Goal: Transaction & Acquisition: Subscribe to service/newsletter

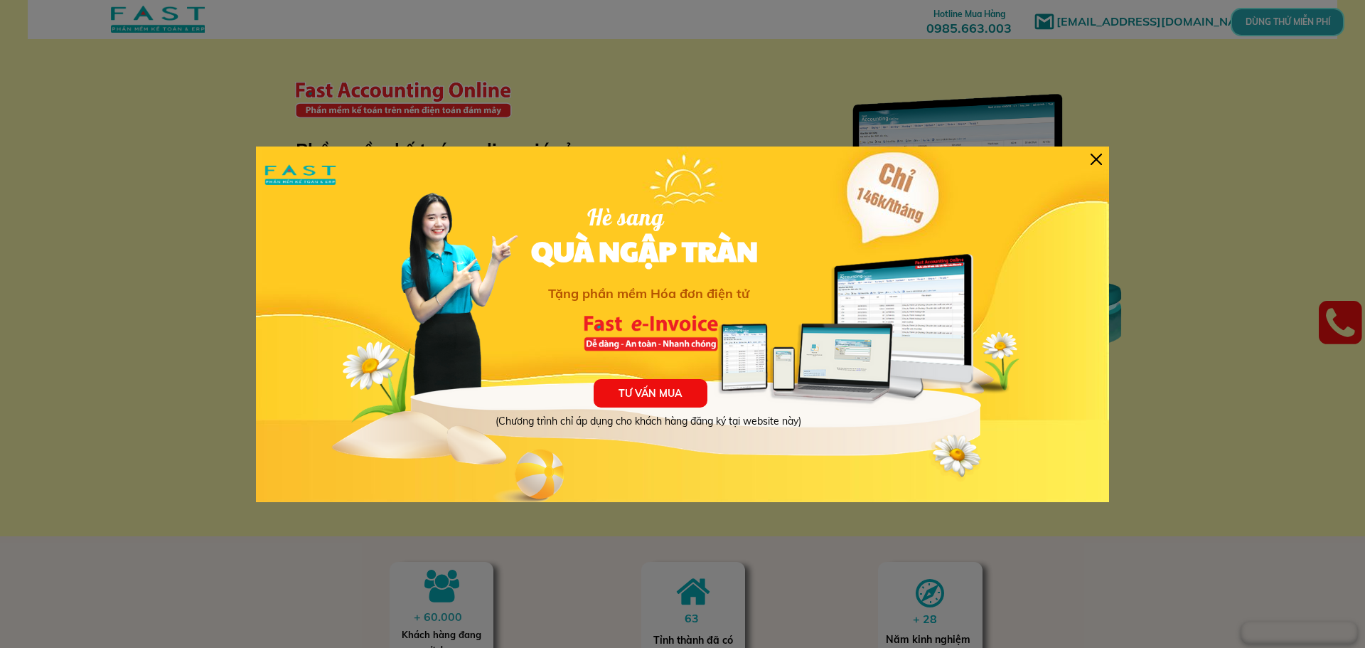
click at [1095, 161] on div at bounding box center [1096, 159] width 11 height 11
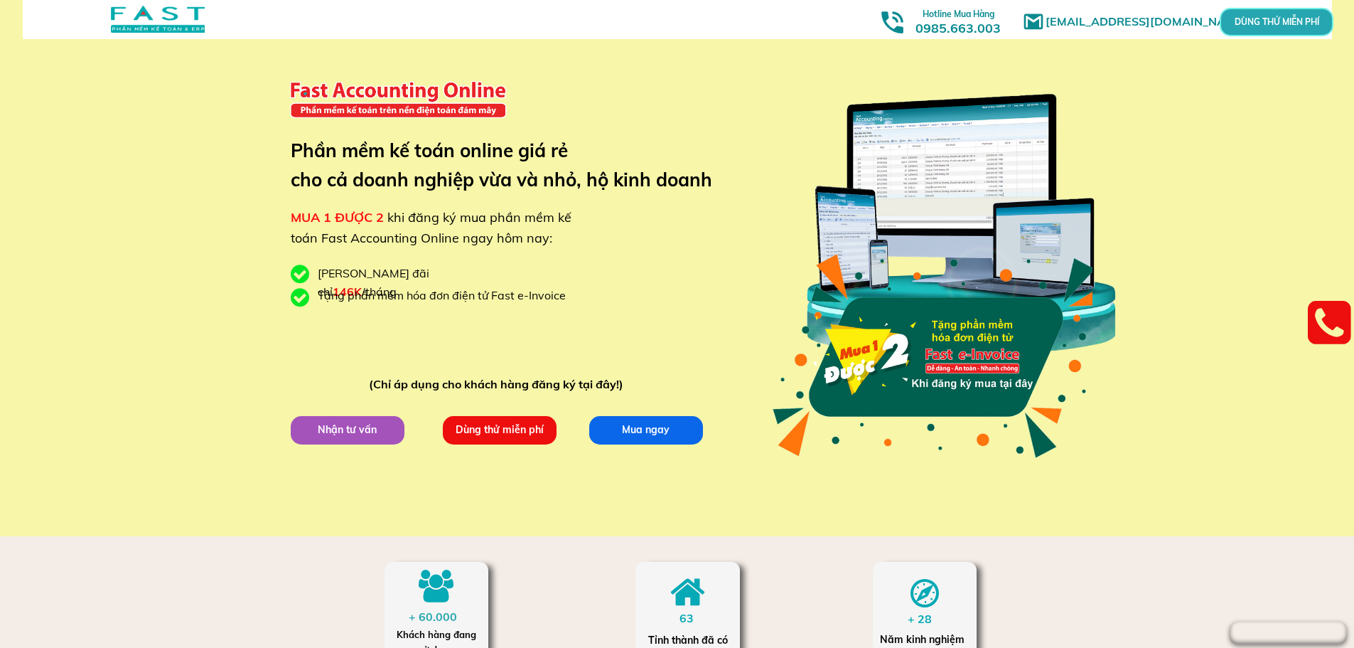
click at [514, 429] on p "Dùng thử miễn phí" at bounding box center [500, 430] width 114 height 28
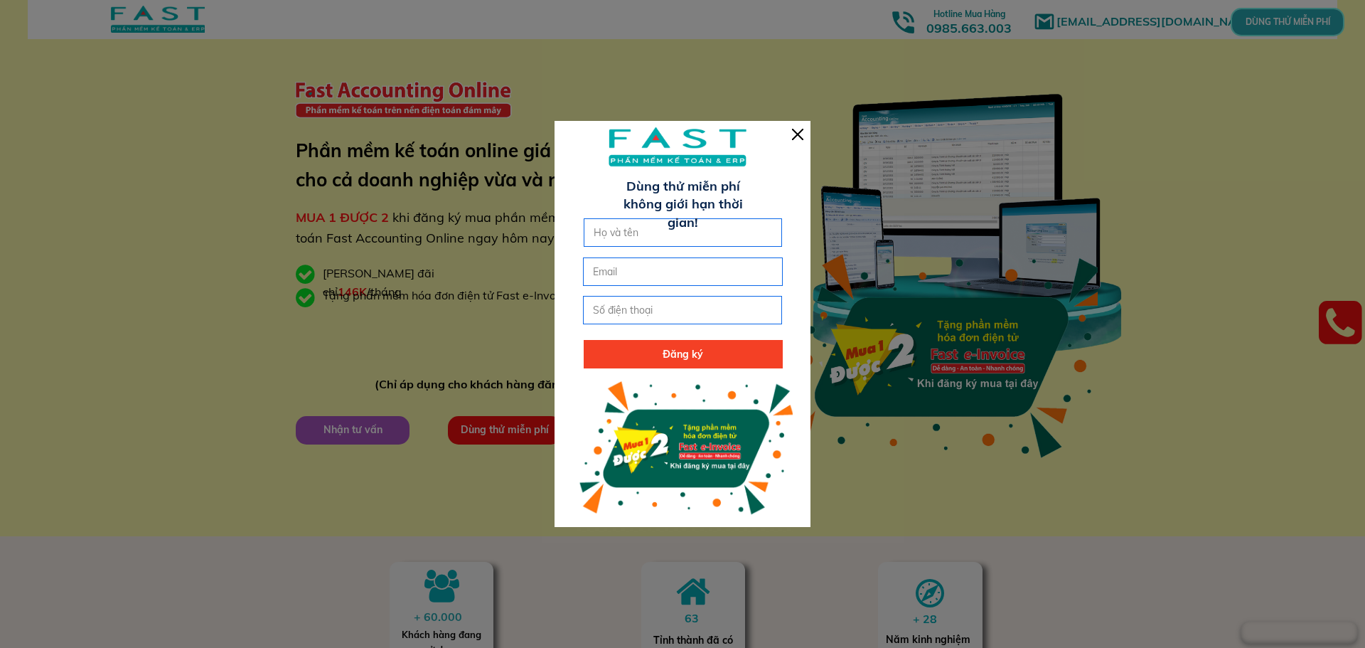
click at [650, 227] on input "text" at bounding box center [683, 232] width 186 height 27
type input "[PERSON_NAME]"
click at [628, 277] on input "email" at bounding box center [682, 271] width 186 height 27
type input "[EMAIL_ADDRESS][DOMAIN_NAME]"
click at [607, 302] on input "tel" at bounding box center [682, 309] width 186 height 27
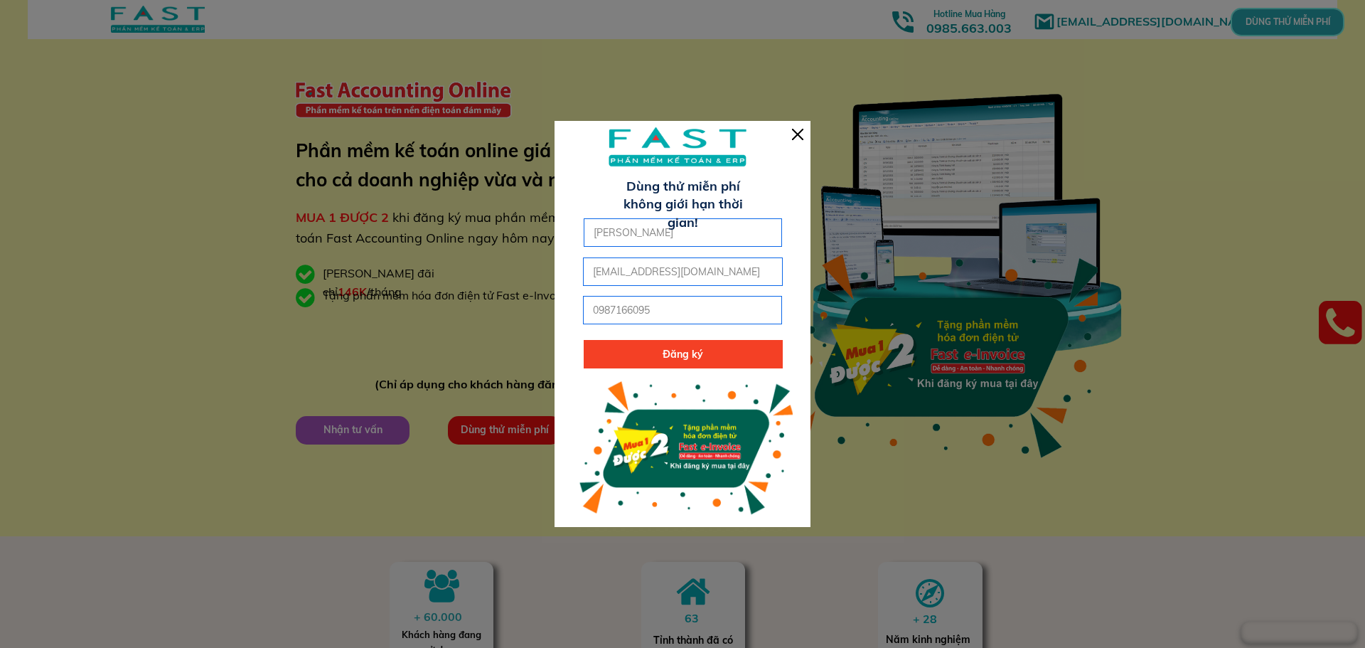
type input "0987166095"
click at [651, 352] on p "Đăng ký" at bounding box center [683, 354] width 199 height 28
